Goal: Information Seeking & Learning: Find specific fact

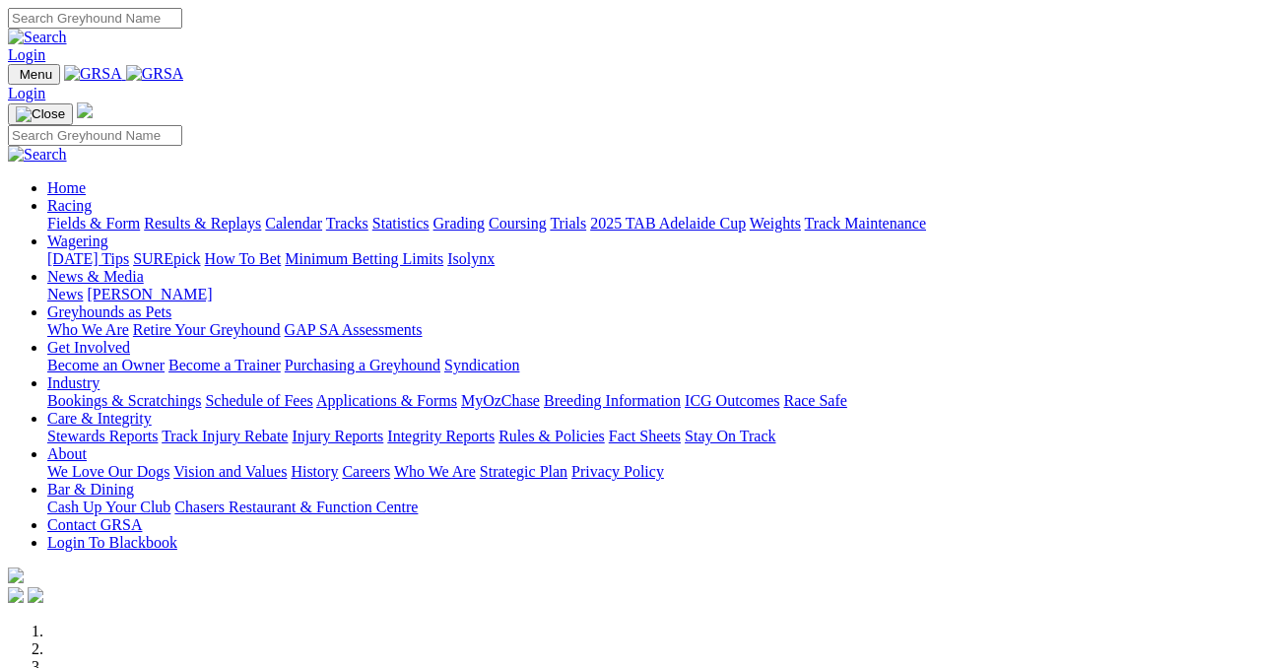
click at [257, 215] on link "Results & Replays" at bounding box center [202, 223] width 117 height 17
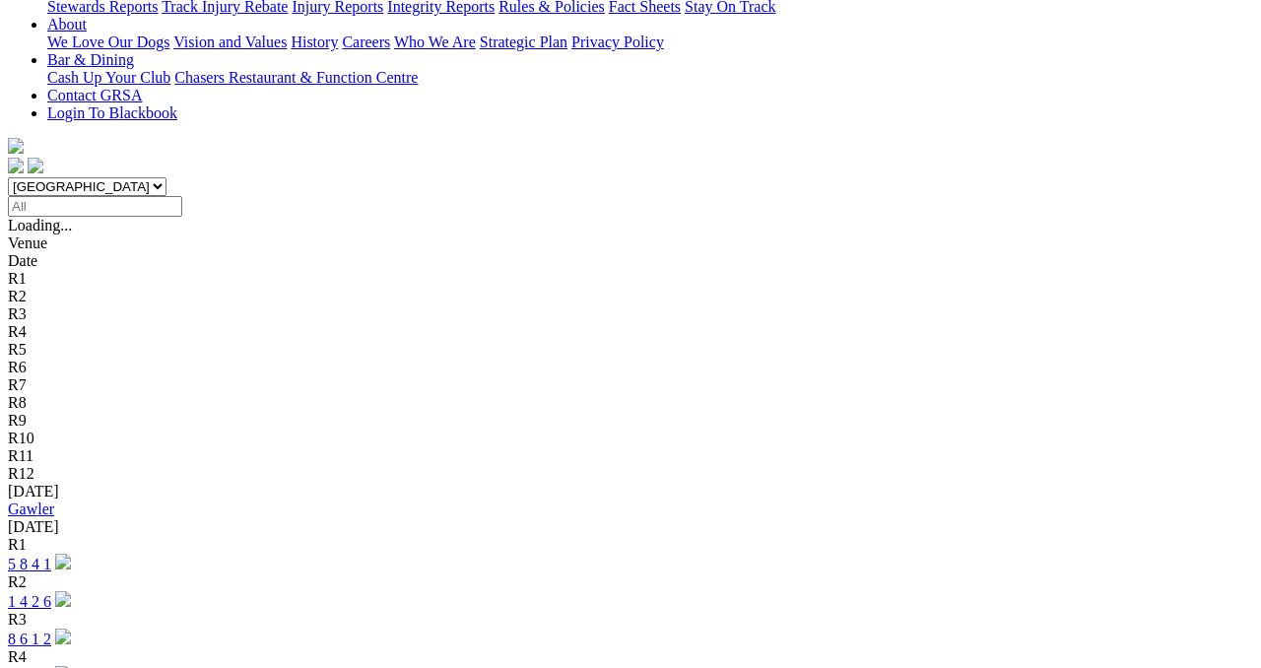
scroll to position [514, 0]
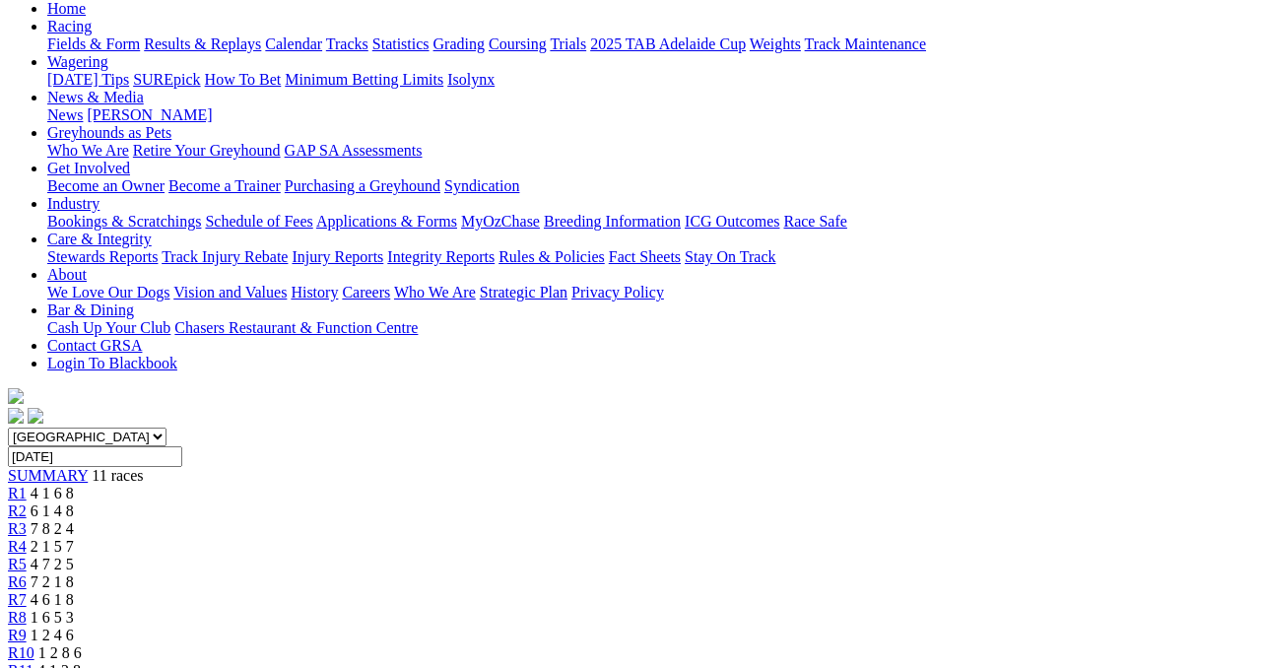
scroll to position [224, 0]
